Goal: Use online tool/utility: Use online tool/utility

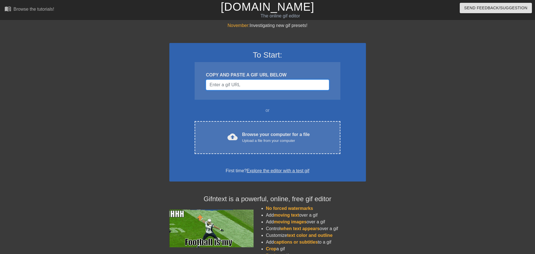
click at [228, 85] on input "Username" at bounding box center [267, 85] width 123 height 11
paste input "[URL][DOMAIN_NAME]"
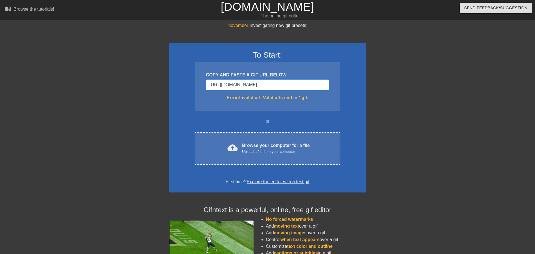
type input "[URL][DOMAIN_NAME]"
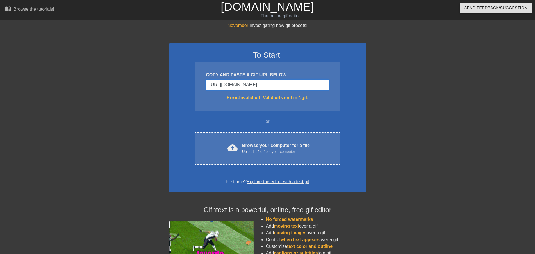
click at [296, 86] on input "[URL][DOMAIN_NAME]" at bounding box center [267, 85] width 123 height 11
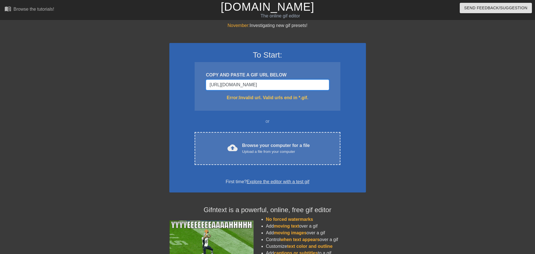
click at [296, 86] on input "[URL][DOMAIN_NAME]" at bounding box center [267, 85] width 123 height 11
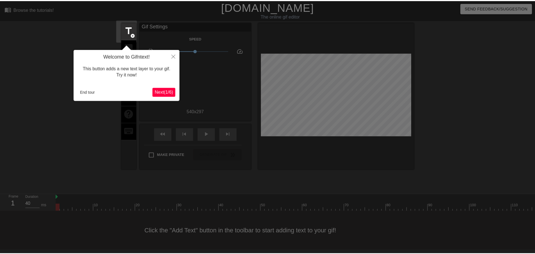
scroll to position [1, 0]
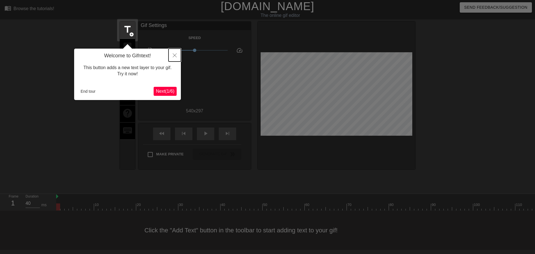
click at [175, 55] on icon "Close" at bounding box center [175, 55] width 4 height 4
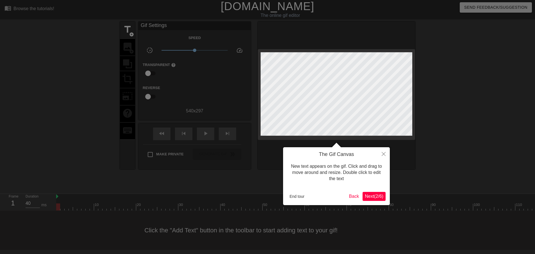
scroll to position [0, 0]
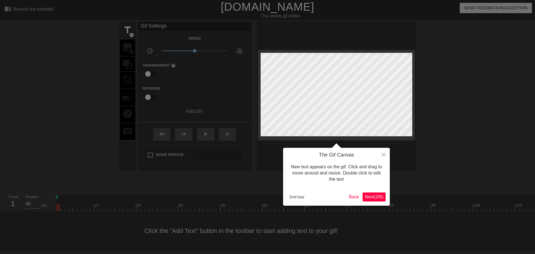
click at [375, 196] on span "Next ( 2 / 6 )" at bounding box center [374, 196] width 19 height 5
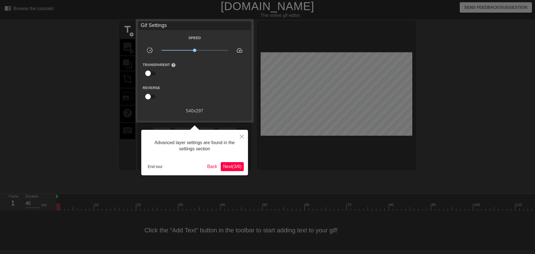
click at [232, 168] on span "Next ( 3 / 6 )" at bounding box center [232, 166] width 19 height 5
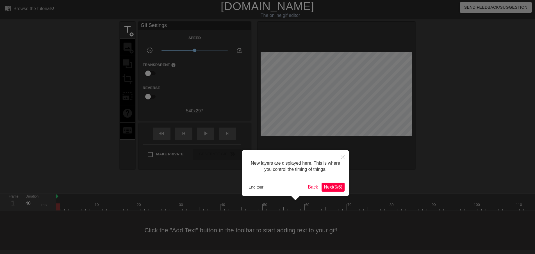
scroll to position [5, 0]
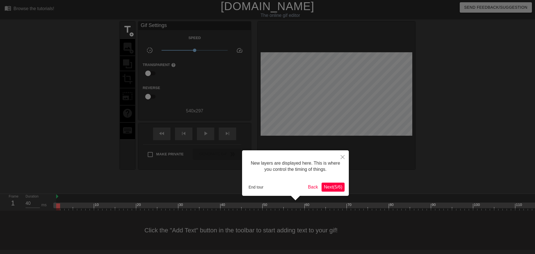
click at [333, 189] on span "Next ( 5 / 6 )" at bounding box center [333, 187] width 19 height 5
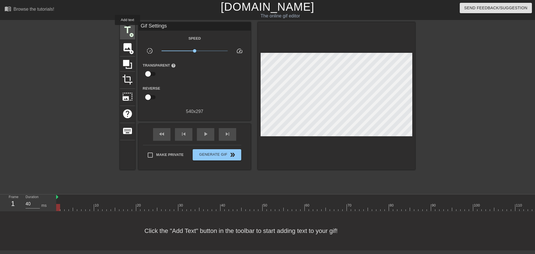
click at [128, 29] on span "title" at bounding box center [127, 30] width 11 height 11
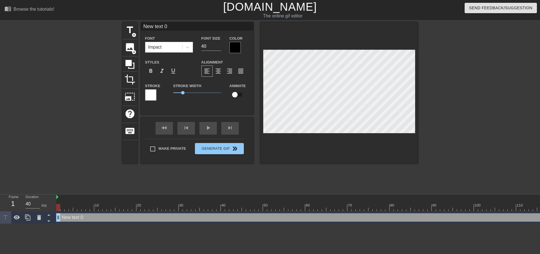
scroll to position [1, 1]
type input "Ne text 0"
type textarea "Ne text 0"
type input "Netext 0"
type textarea "Netext 0"
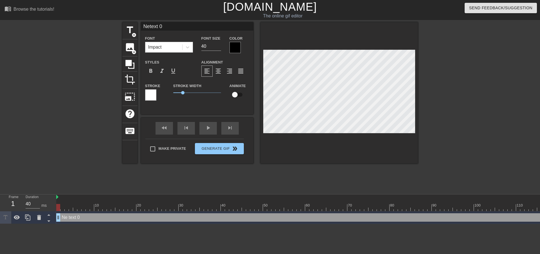
type input "Neext 0"
type textarea "Neext 0"
type input "Next 0"
type textarea "Next 0"
type input "Net 0"
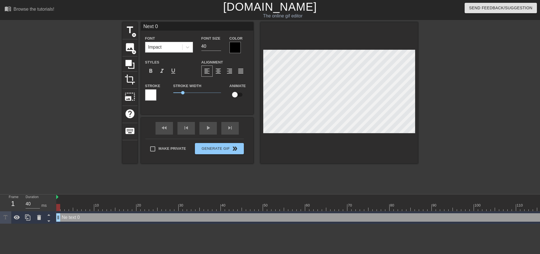
type textarea "Net 0"
type input "Ne 0"
type textarea "Ne 0"
type input "Ne0"
type textarea "Ne0"
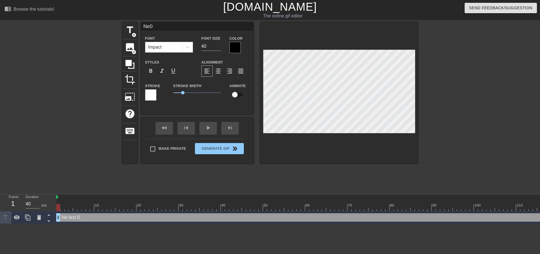
type input "Ne"
type textarea "Ne"
type input "N"
type textarea "N"
type input "M"
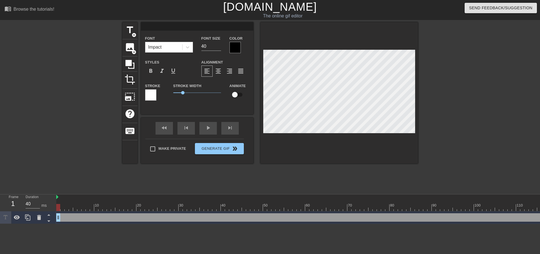
type textarea "M"
type input "Mo"
type textarea "Mo"
type input "Moi"
type textarea "Moi"
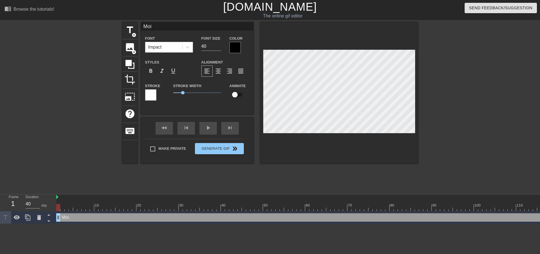
type input "Moi"
type textarea "Moi"
type input "Moi a"
type textarea "Moi a"
type input "Moi ap"
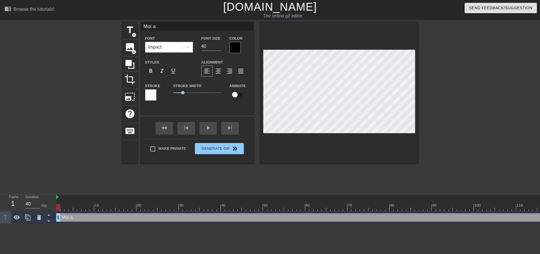
type textarea "Moi ap"
type input "Moi apr"
type textarea "Moi apr"
type input "Moi aprè"
type textarea "Moi aprè"
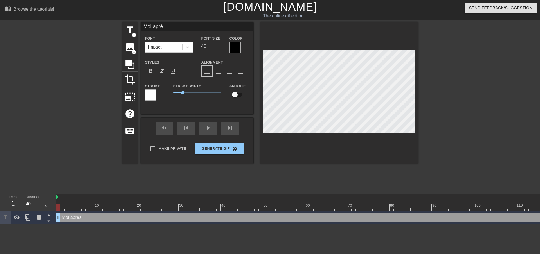
type input "Moi après"
type textarea "Moi après"
type input "Moi après"
type textarea "Moi après"
type input "Moi après l"
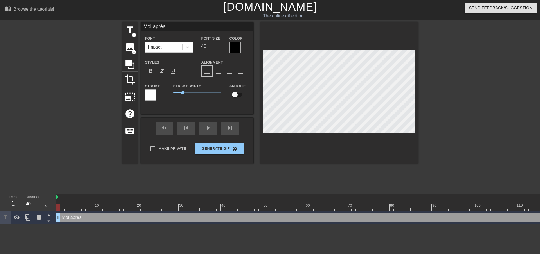
type textarea "Moi après l"
type input "Moi après la"
type textarea "Moi après la"
type input "Moi après la"
type textarea "Moi après la"
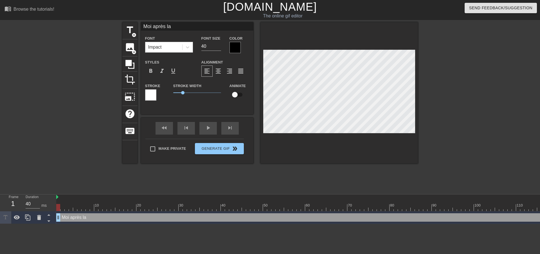
type input "Moi après la d"
type textarea "Moi après la d"
type input "Moi après la de"
type textarea "Moi après la de"
type input "Moi après la dem"
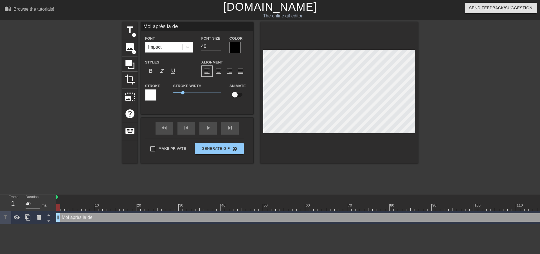
type textarea "Moi après la dem"
type input "Moi après la dema"
type textarea "Moi après la dema"
type input "Moi après la deman"
type textarea "Moi après la deman"
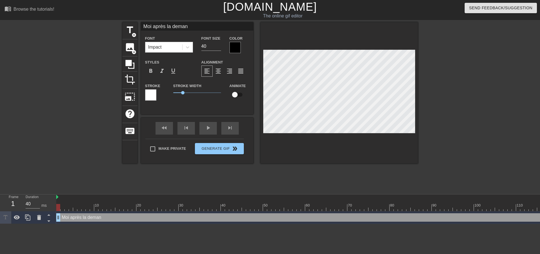
type input "Moi après la demand"
type textarea "Moi après la demand"
type input "Moi après la demande"
type textarea "Moi après la demande"
type input "Moi après la demande"
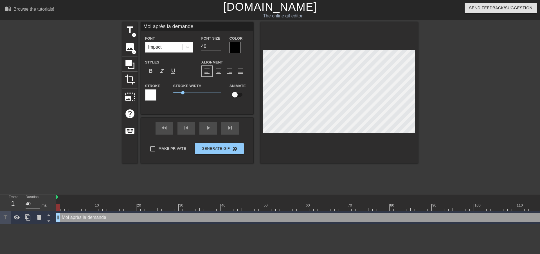
type textarea "Moi après la demande"
type input "Moi après la demande d"
type textarea "Moi après la demande d"
type input "Moi après la demande de"
type textarea "Moi après la demande de"
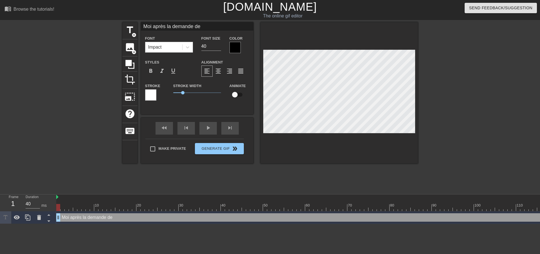
type input "Moi après la demande de"
type textarea "Moi après la demande de"
type input "Moi après la demande de l"
type textarea "Moi après la demande de l"
type input "Moi après la demande de la"
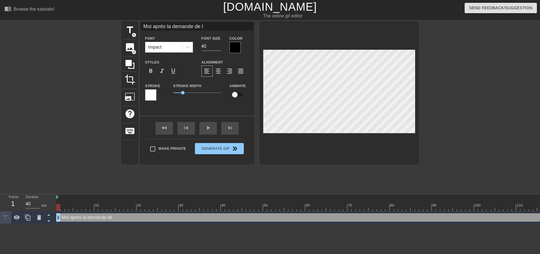
type textarea "Moi après la demande de la"
type input "Moi après la demande de la"
type textarea "Moi après la demande de la"
type input "Moi après la demande de la c"
type textarea "Moi après la demande de la cl"
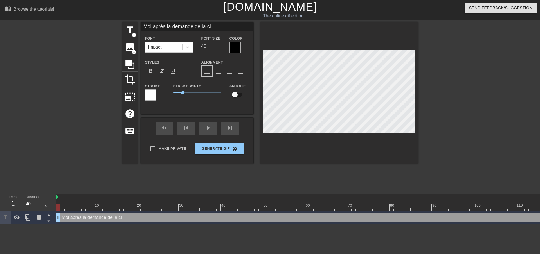
type input "Moi après la demande de la cli"
type textarea "Moi après la demande de la cli"
type input "Moi après la demande de la clie"
type textarea "Moi après la demande de la clie"
type input "Moi après la demande de la clien"
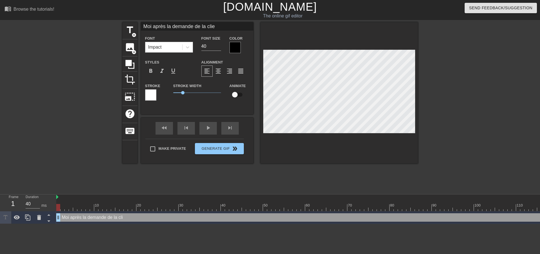
type textarea "Moi après la demande de la clien"
type input "Moi après la demande de la client"
type textarea "Moi après la demande de la client"
type input "Moi après la demande de la cliente"
type textarea "Moi après la demande de la cliente"
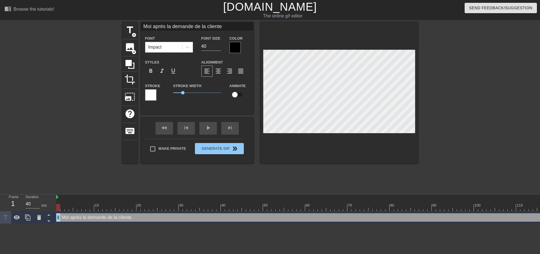
type input "Moi après la demande de la cliente"
type textarea "Moi après la demande de la cliente"
type input "Moi après la demande de la cliente e"
type textarea "Moi après la demande de la cliente e"
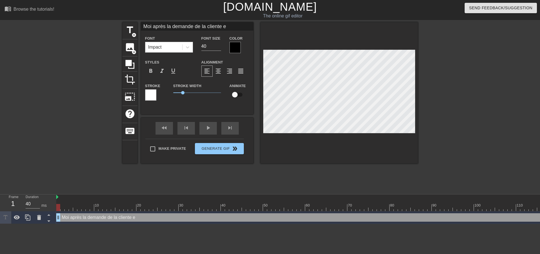
type input "Moi après la demande de la cliente"
type textarea "Moi après la demande de la cliente"
type input "Moi après la demande de la cliente d"
type textarea "Moi après la demande de la cliente d"
type input "Moi après la demande de la cliente de"
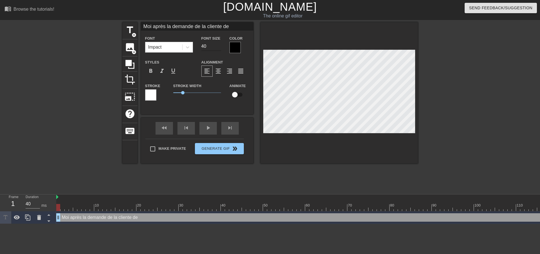
type textarea "Moi après la demande de la cliente de"
click at [219, 47] on input "39" at bounding box center [211, 46] width 20 height 9
click at [219, 47] on input "38" at bounding box center [211, 46] width 20 height 9
click at [219, 47] on input "37" at bounding box center [211, 46] width 20 height 9
click at [219, 47] on input "36" at bounding box center [211, 46] width 20 height 9
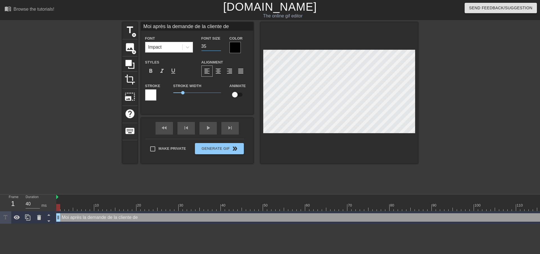
click at [219, 47] on input "35" at bounding box center [211, 46] width 20 height 9
click at [219, 47] on input "34" at bounding box center [211, 46] width 20 height 9
click at [219, 47] on input "33" at bounding box center [211, 46] width 20 height 9
click at [219, 47] on input "32" at bounding box center [211, 46] width 20 height 9
click at [219, 47] on input "31" at bounding box center [211, 46] width 20 height 9
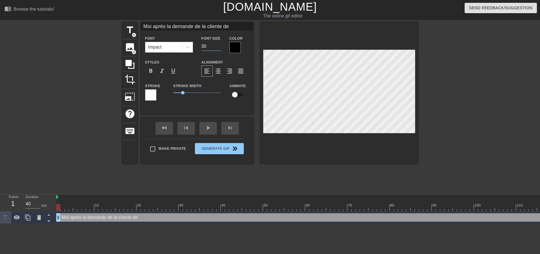
click at [219, 47] on input "30" at bounding box center [211, 46] width 20 height 9
click at [219, 47] on input "29" at bounding box center [211, 46] width 20 height 9
click at [219, 47] on input "28" at bounding box center [211, 46] width 20 height 9
click at [219, 47] on input "27" at bounding box center [211, 46] width 20 height 9
click at [219, 47] on input "26" at bounding box center [211, 46] width 20 height 9
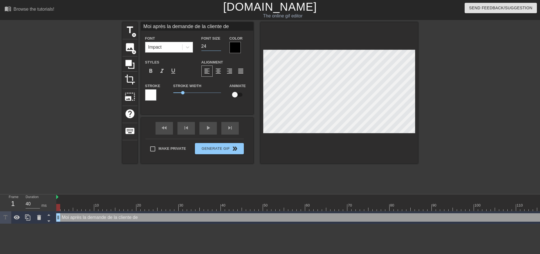
click at [219, 47] on input "24" at bounding box center [211, 46] width 20 height 9
click at [219, 47] on input "23" at bounding box center [211, 46] width 20 height 9
click at [219, 47] on input "22" at bounding box center [211, 46] width 20 height 9
click at [219, 47] on input "21" at bounding box center [211, 46] width 20 height 9
type input "20"
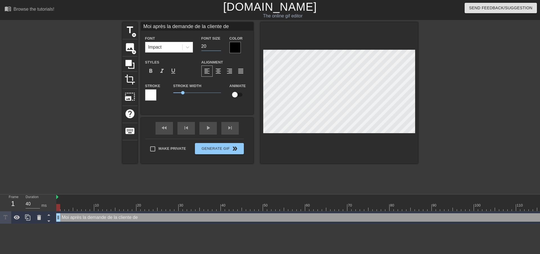
click at [219, 47] on input "20" at bounding box center [211, 46] width 20 height 9
type input "20"
type input "Moi après la demande de la cliente der"
type textarea "Moi après la demande de la cliente der"
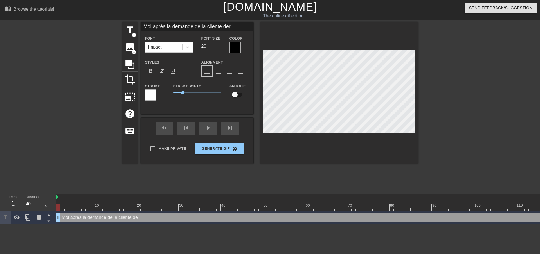
scroll to position [1, 5]
type input "Moi après la demande de la cliente dere"
type textarea "Moi après la demande de la cliente dere"
type input "Moi après la demande de la cliente der"
type textarea "Moi après la demande de la cliente der"
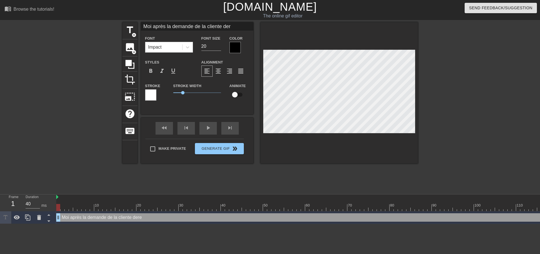
type input "Moi après la demande de la cliente de"
type textarea "Moi après la demande de la cliente de"
type input "Moi après la demande de la cliente de"
type textarea "Moi après la demande de la cliente de"
type input "Moi après la demande de la cliente de r"
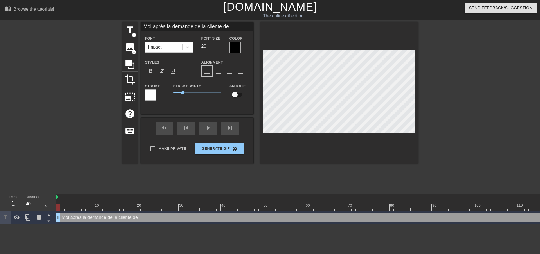
type textarea "Moi après la demande de la cliente de r"
type input "Moi après la demande de la cliente de re"
type textarea "Moi après la demande de la cliente de re"
type input "Moi après la demande de la cliente de ref"
type textarea "Moi après la demande de la cliente de ref"
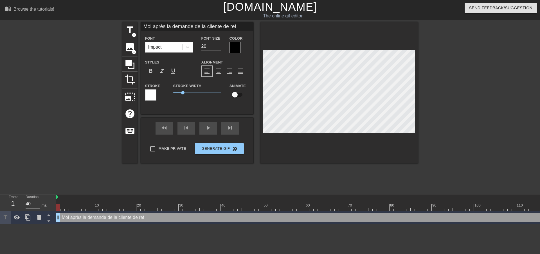
type input "Moi après la demande de la cliente de refa"
type textarea "Moi après la demande de la cliente de refa"
type input "Moi après la demande de la cliente de refai"
type textarea "Moi après la demande de la cliente de refai"
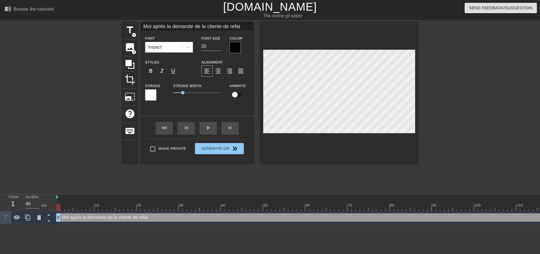
type input "Moi après la demande de la cliente de refair"
type textarea "Moi après la demande de la cliente de refair"
type input "Moi après la demande de la cliente de refaire"
type textarea "Moi après la demande de la cliente de refaire"
type input "Moi après la demande de la cliente de refaire"
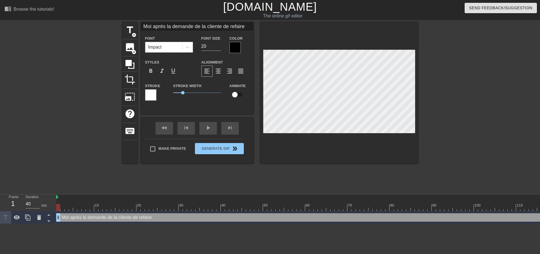
type textarea "Moi après la demande de la cliente de refaire"
type input "Moi après la demande de la cliente de refaire p"
type textarea "Moi après la demande de la cliente de refaire p"
type input "Moi après la demande de la cliente de refaire po"
type textarea "Moi après la demande de la cliente de refaire po"
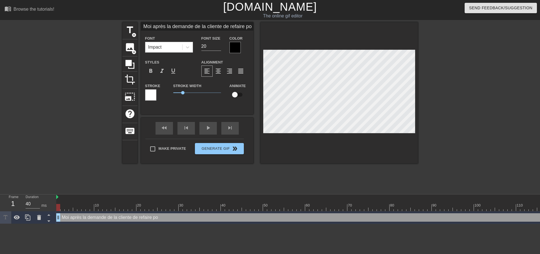
type input "Moi après la demande de la cliente de refaire pou"
type textarea "Moi après la demande de la cliente de refaire pou"
type input "Moi après la demande de la cliente de refaire pour"
type textarea "Moi après la demande de la cliente de refaire pour"
type input "Moi après la demande de la cliente de refaire pour"
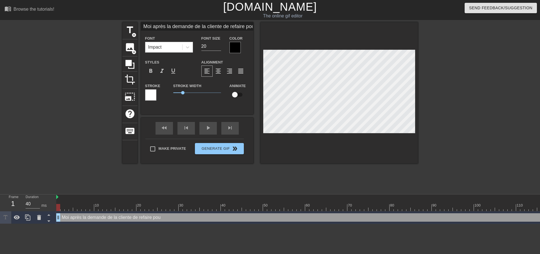
type textarea "Moi après la demande de la cliente de refaire pour"
type input "Moi après la demande de la cliente de refaire pour l"
type textarea "Moi après la demande de la cliente de refaire pour l"
type input "Moi après la demande de la cliente de refaire pour la"
type textarea "Moi après la demande de la cliente de refaire pour la"
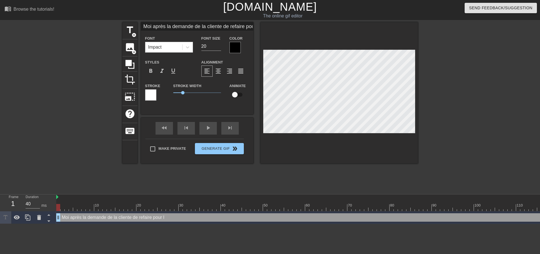
scroll to position [1, 7]
type input "Moi après la demande de la cliente de refaire pour la"
type textarea "Moi après la demande de la cliente de refaire pour la"
type input "Moi après la demande de la cliente de refaire pour la 5"
type textarea "Moi après la demande de la cliente de refaire pour la 5"
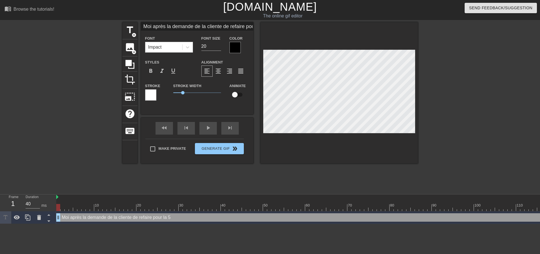
type input "Moi après la demande de la cliente de refaire pour la 5e"
type textarea "Moi après la demande de la cliente de refaire pour la 5e"
type input "Moi après la demande de la cliente de refaire pour la 5e"
type textarea "Moi après la demande de la cliente de refaire pour la 5e"
type input "Moi après la demande de la cliente de refaire pour la 5e f"
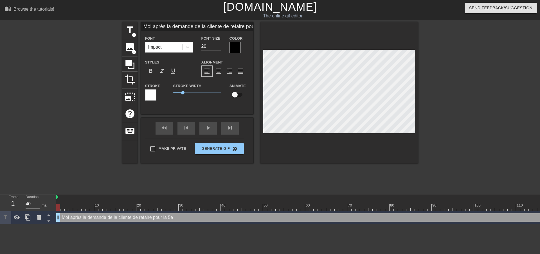
type textarea "Moi après la demande de la cliente de refaire pour la 5e f"
type input "Moi après la demande de la cliente de refaire pour la 5e fo"
type textarea "Moi après la demande de la cliente de refaire pour la 5e fo"
type input "Moi après la demande de la cliente de refaire pour la 5e foi"
type textarea "Moi après la demande de la cliente de refaire pour la 5e foi"
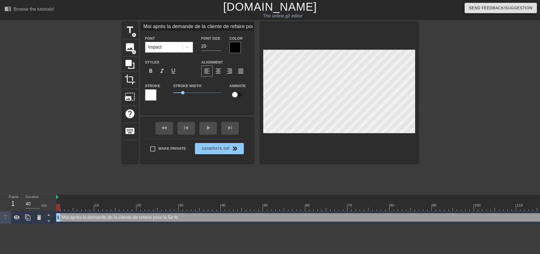
scroll to position [1, 8]
type input "Moi après la demande de la cliente de refaire pour la 5e fois"
type textarea "Moi après la demande de la cliente de refaire pour la 5e fois"
type input "Moi après la demande de la cliente de refaire pour la 5e fois"
type textarea "Moi après la demande de la cliente de refaire pour la 5e fois"
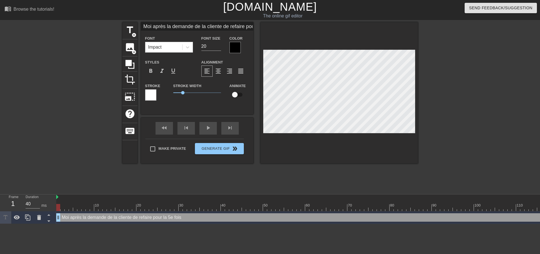
type input "Moi après la demande de la cliente de refaire pour la 5e fois l"
type textarea "Moi après la demande de la cliente de refaire pour la 5e fois l"
type input "Moi après la demande de la cliente de refaire pour la 5e fois le"
type textarea "Moi après la demande de la cliente de refaire pour la 5e fois le"
type input "Moi après la demande de la cliente de refaire pour la 5e fois les"
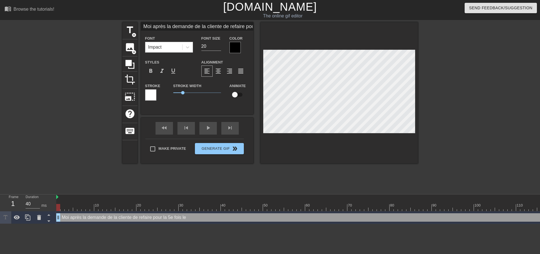
type textarea "Moi après la demande de la cliente de refaire pour la 5e fois les"
type input "Moi après la demande de la cliente de refaire pour la 5e fois les"
type textarea "Moi après la demande de la cliente de refaire pour la 5e fois les"
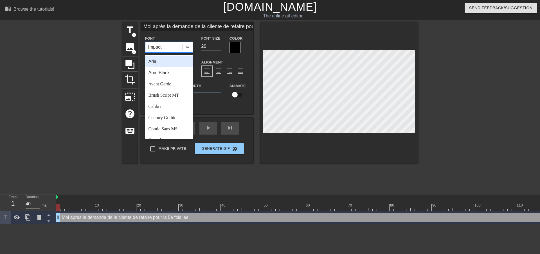
click at [188, 48] on icon at bounding box center [188, 47] width 6 height 6
click at [164, 61] on div "Arial" at bounding box center [169, 61] width 48 height 11
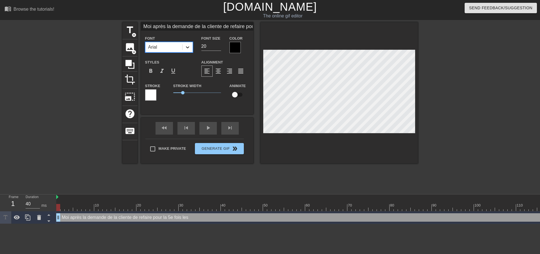
click at [190, 49] on icon at bounding box center [188, 47] width 6 height 6
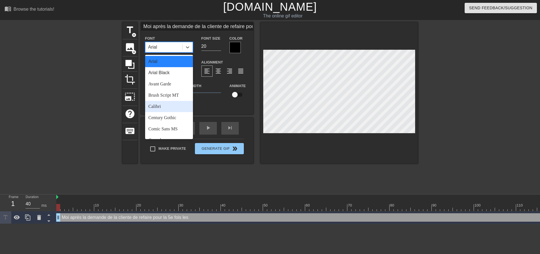
click at [167, 105] on div "Calibri" at bounding box center [169, 106] width 48 height 11
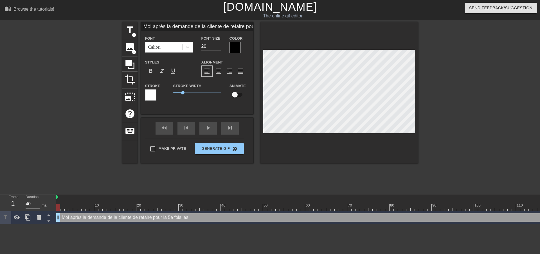
click at [154, 96] on div at bounding box center [150, 94] width 11 height 11
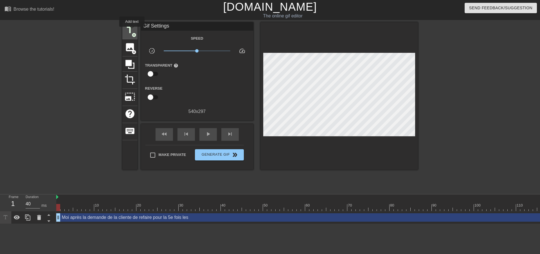
click at [132, 31] on span "title" at bounding box center [129, 30] width 11 height 11
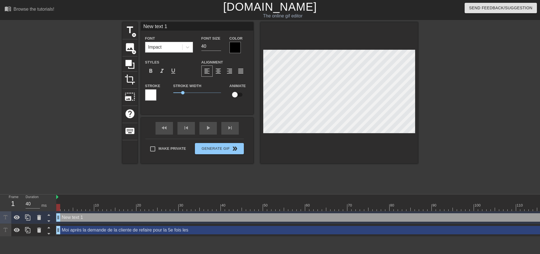
click at [234, 50] on div at bounding box center [234, 47] width 11 height 11
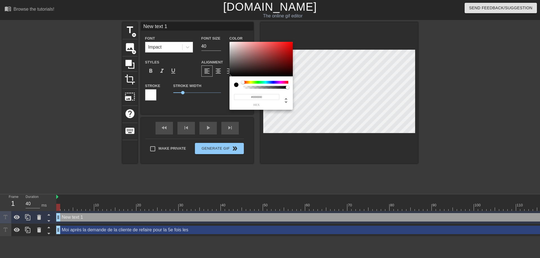
click at [236, 86] on div at bounding box center [236, 85] width 4 height 4
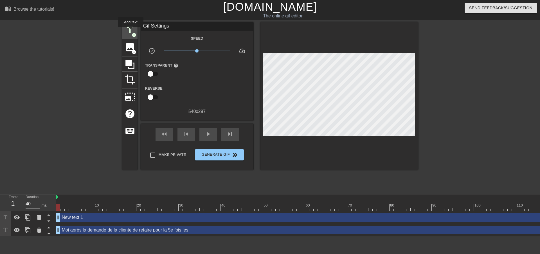
click at [131, 31] on span "title" at bounding box center [129, 30] width 11 height 11
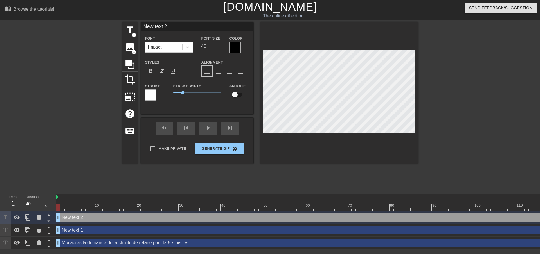
type input "New tex 2"
type textarea "New tex 2"
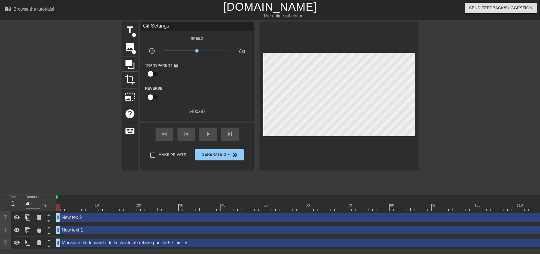
drag, startPoint x: 262, startPoint y: 113, endPoint x: 474, endPoint y: 97, distance: 213.0
click at [474, 97] on div at bounding box center [466, 106] width 84 height 169
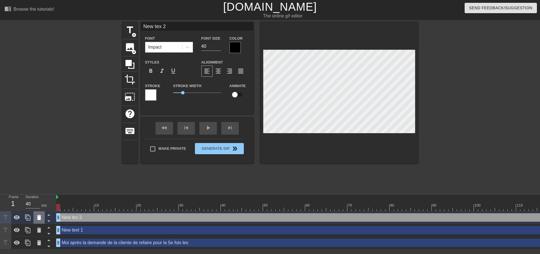
click at [38, 220] on icon at bounding box center [39, 217] width 7 height 7
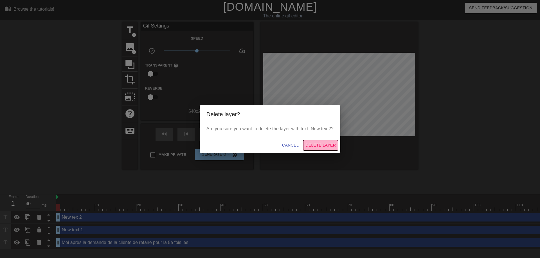
click at [316, 144] on span "Delete Layer" at bounding box center [320, 145] width 30 height 7
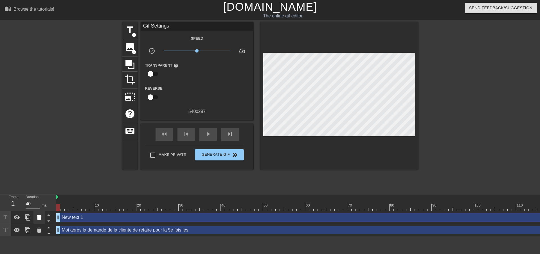
click at [39, 216] on icon at bounding box center [39, 217] width 7 height 7
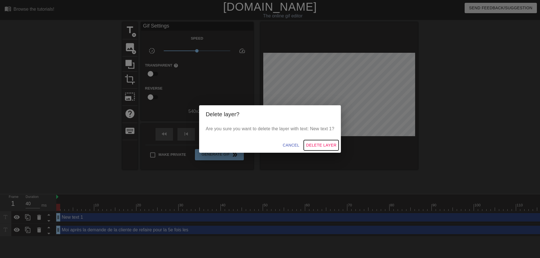
click at [313, 143] on span "Delete Layer" at bounding box center [321, 145] width 30 height 7
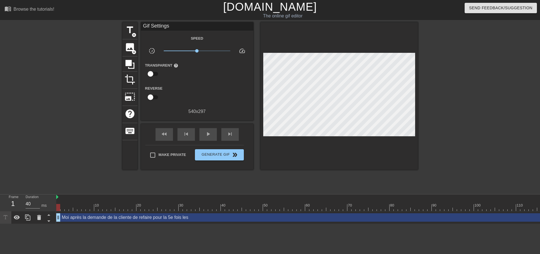
click at [198, 218] on div "Moi après la demande de la cliente de refaire pour la 5e fois les drag_handle d…" at bounding box center [437, 217] width 763 height 8
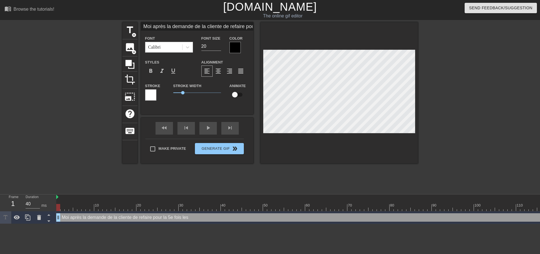
click at [190, 218] on div "Moi après la demande de la cliente de refaire pour la 5e fois les drag_handle d…" at bounding box center [437, 217] width 763 height 8
click at [180, 218] on div "Moi après la demande de la cliente de refaire pour la 5e fois les drag_handle d…" at bounding box center [437, 217] width 763 height 8
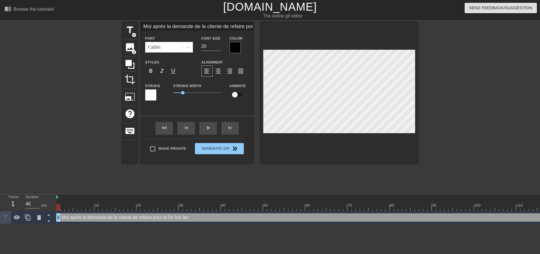
type input "Moi après la demande de la cliente de refaire pour la 5e fois les 4"
type textarea "Moi après la demande de la cliente de refaire pour la 5e fois les 4"
type input "Moi après la demande de la cliente de refaire pour la 5e fois les"
type textarea "Moi après la demande de la cliente de refaire pour la 5e fois les"
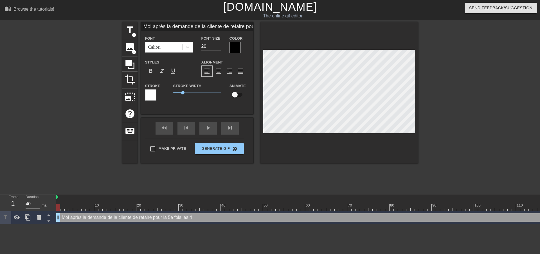
type input "Moi après la demande de la cliente de refaire pour la 5e fois les"
type textarea "Moi après la demande de la cliente de refaire pour la 5e fois les"
type input "Moi après la demande de la cliente de refaire pour la 5e fois le"
type textarea "Moi après la demande de la cliente de refaire pour la 5e fois le"
type input "Moi après la demande de la cliente de refaire pour la 5e fois l"
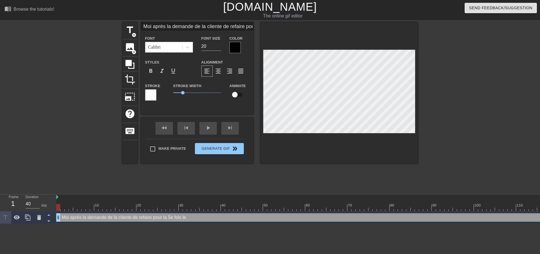
type textarea "Moi après la demande de la cliente de refaire pour la 5e fois l"
type input "Moi après la demande de la cliente de refaire pour la 5e fois la"
type textarea "Moi après la demande de la cliente de refaire pour la 5e fois la"
type input "Moi après la demande de la cliente de refaire pour la 5e fois la"
type textarea "Moi après la demande de la cliente de refaire pour la 5e fois la"
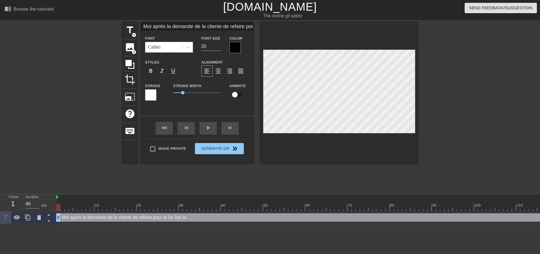
type input "Moi après la demande de la cliente de refaire pour la 5e fois la m"
type textarea "Moi après la demande de la cliente de refaire pour la 5e fois la m"
type input "Moi après la demande de la cliente de refaire pour la 5e fois la mê"
type textarea "Moi après la demande de la cliente de refaire pour la 5e fois la mê"
type input "Moi après la demande de la cliente de refaire pour la 5e fois la mêm"
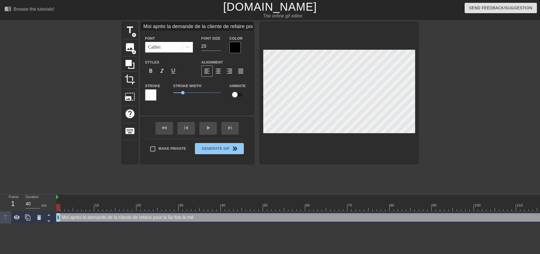
type textarea "Moi après la demande de la cliente de refaire pour la 5e fois la mêm"
type input "Moi après la demande de la cliente de refaire pour la 5e fois la même"
type textarea "Moi après la demande de la cliente de refaire pour la 5e fois la même"
type input "Moi après la demande de la cliente de refaire pour la 5e fois la même"
type textarea "Moi après la demande de la cliente de refaire pour la 5e fois la même"
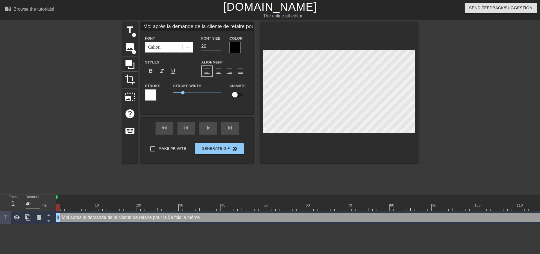
type input "Moi après la demande de la cliente de refaire pour la 5e fois la même é"
type textarea "Moi après la demande de la cliente de refaire pour la 5e fois la même é"
type input "Moi après la demande de la cliente de refaire pour la 5e fois la même ét"
type textarea "Moi après la demande de la cliente de refaire pour la 5e fois la même ét"
type input "Moi après la demande de la cliente de refaire pour la 5e fois la même étu"
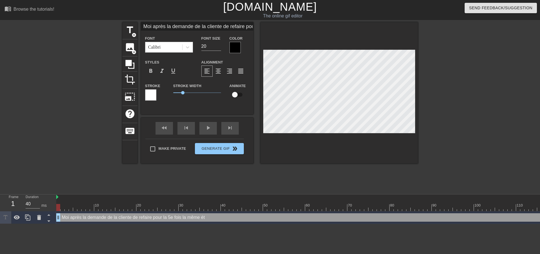
type textarea "Moi après la demande de la cliente de refaire pour la 5e fois la même étu"
type input "Moi après la demande de la cliente de refaire pour la 5e fois la même étud"
type textarea "Moi après la demande de la cliente de refaire pour la 5e fois la même étud"
type input "Moi après la demande de la cliente de refaire pour la 5e fois la même étude"
type textarea "Moi après la demande de la cliente de refaire pour la 5e fois la même étude"
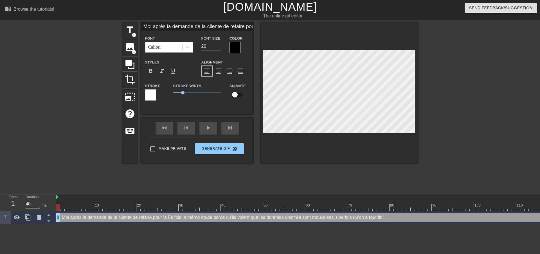
scroll to position [1, 9]
click at [182, 94] on span "0.95" at bounding box center [197, 92] width 48 height 7
